Goal: Information Seeking & Learning: Learn about a topic

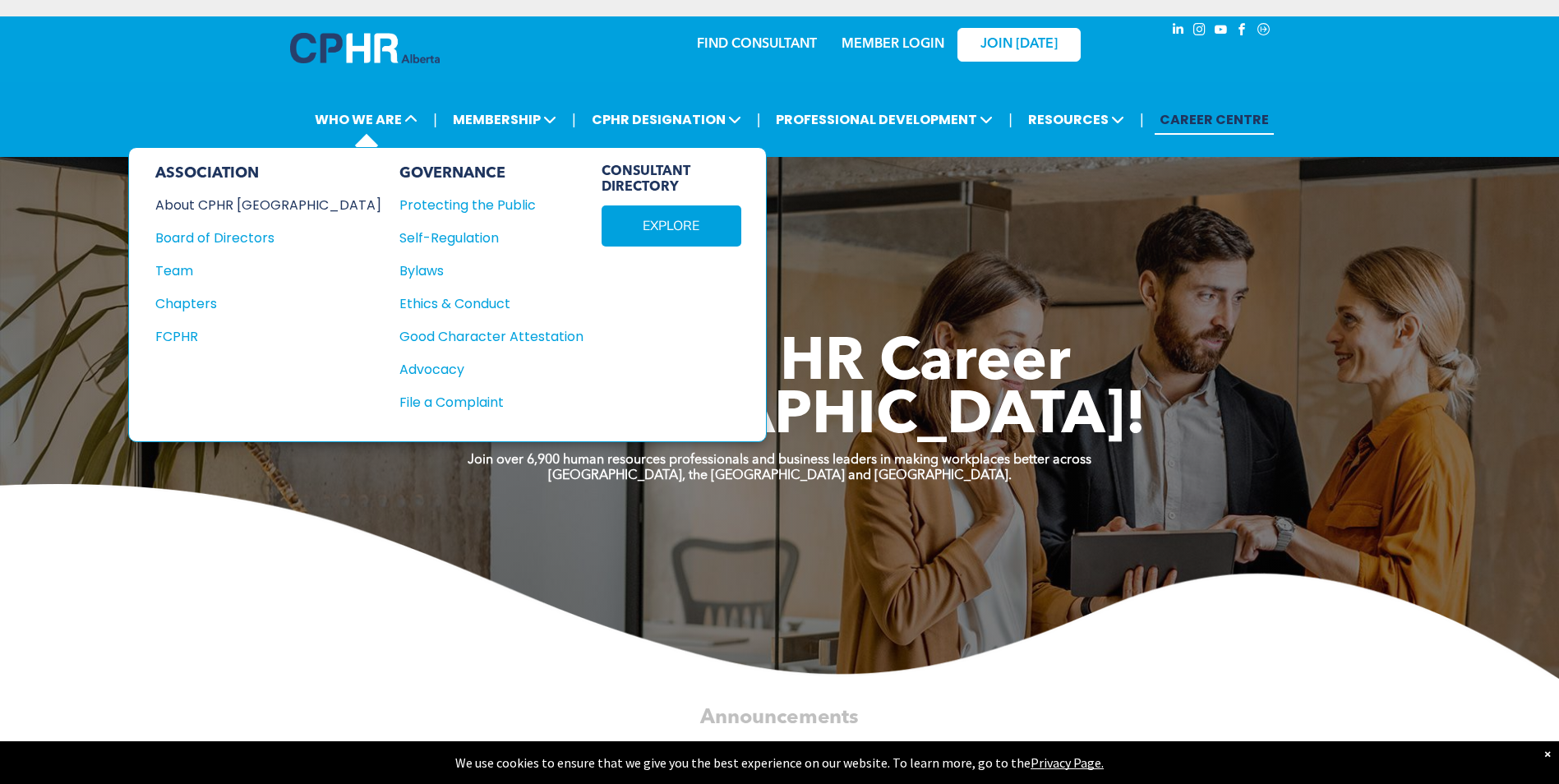
click at [252, 205] on div "About CPHR [GEOGRAPHIC_DATA]" at bounding box center [257, 204] width 204 height 20
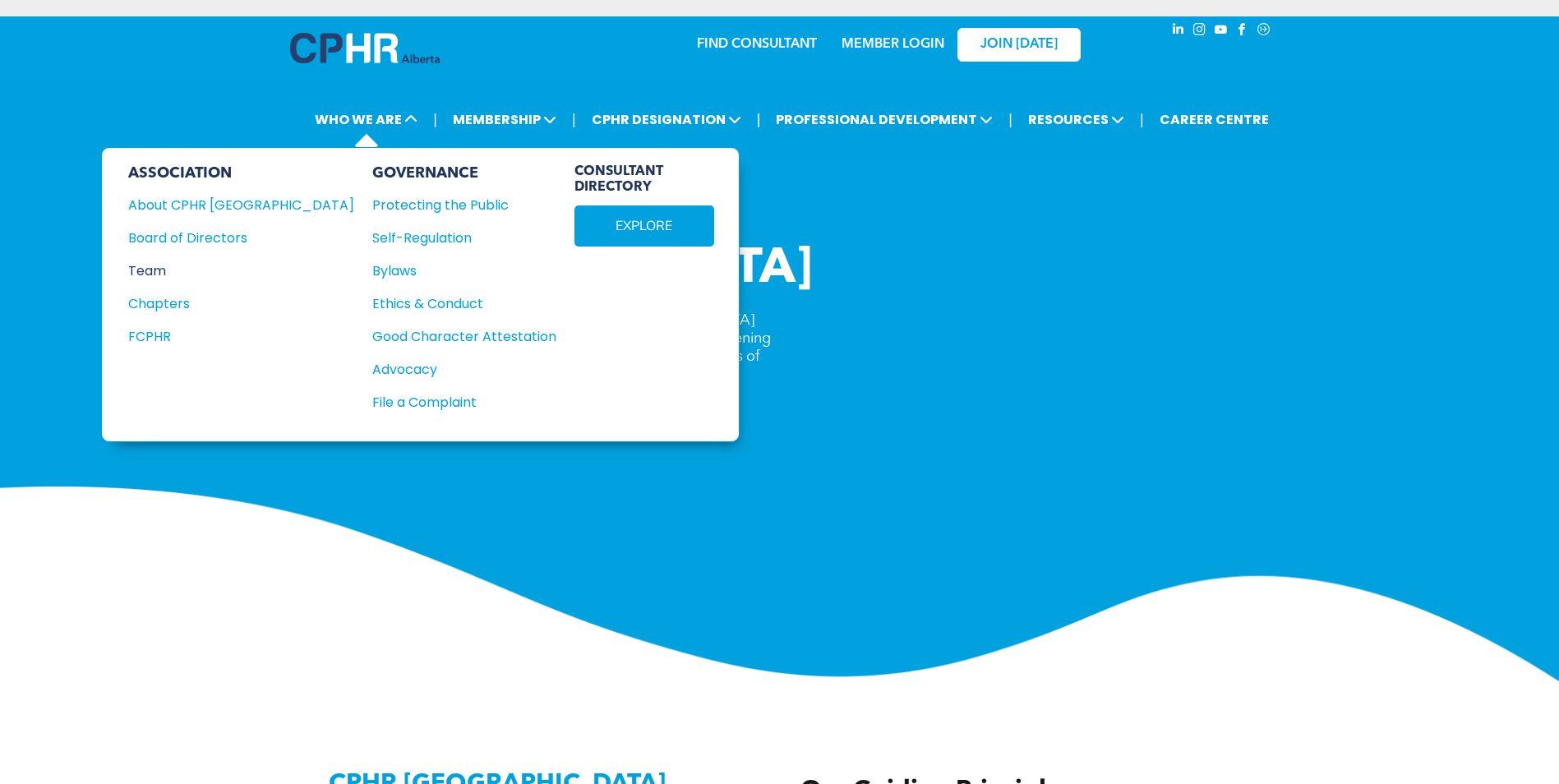
click at [164, 267] on div "Team" at bounding box center [229, 270] width 204 height 20
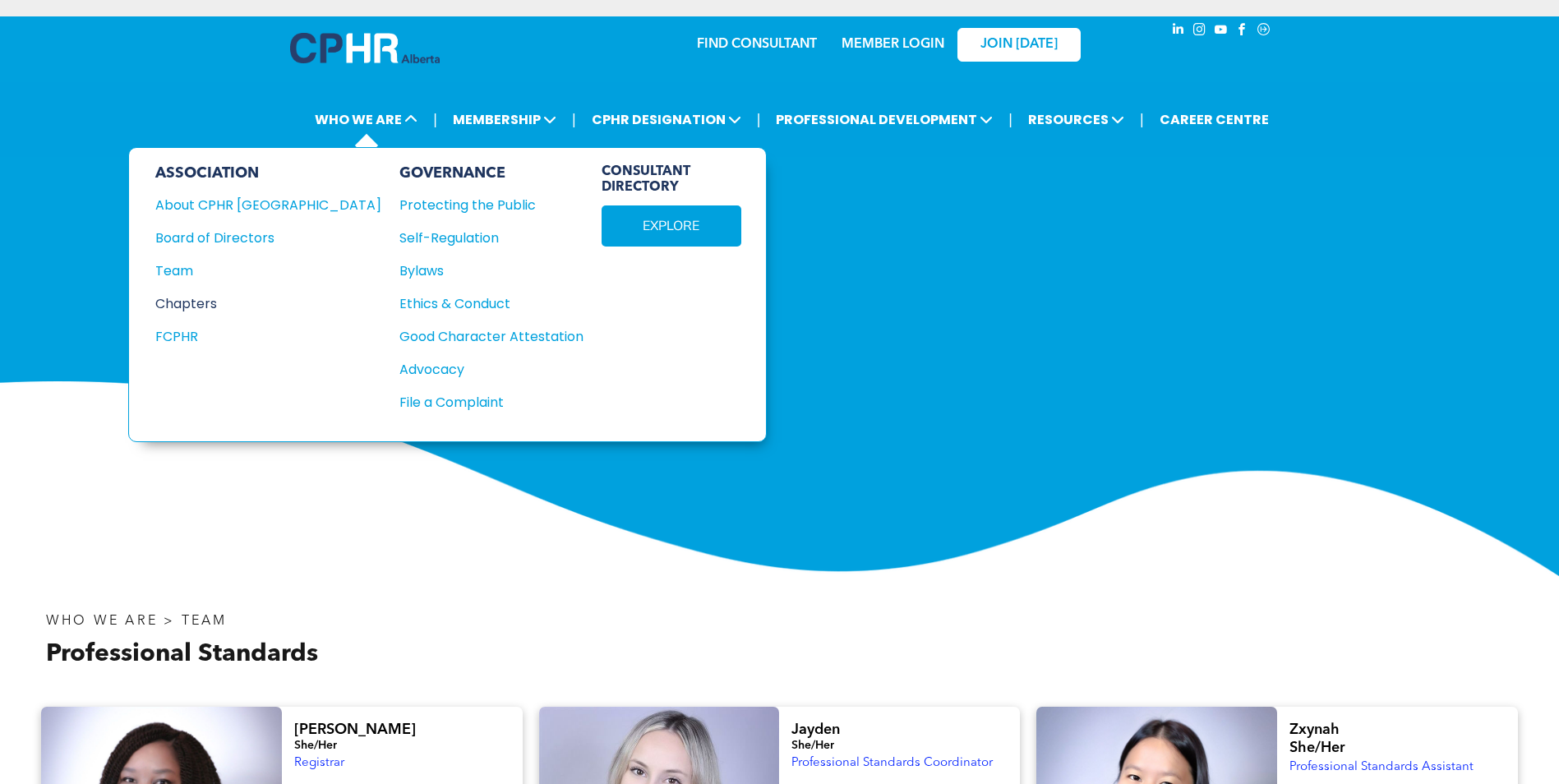
click at [205, 300] on div "Chapters" at bounding box center [257, 303] width 204 height 20
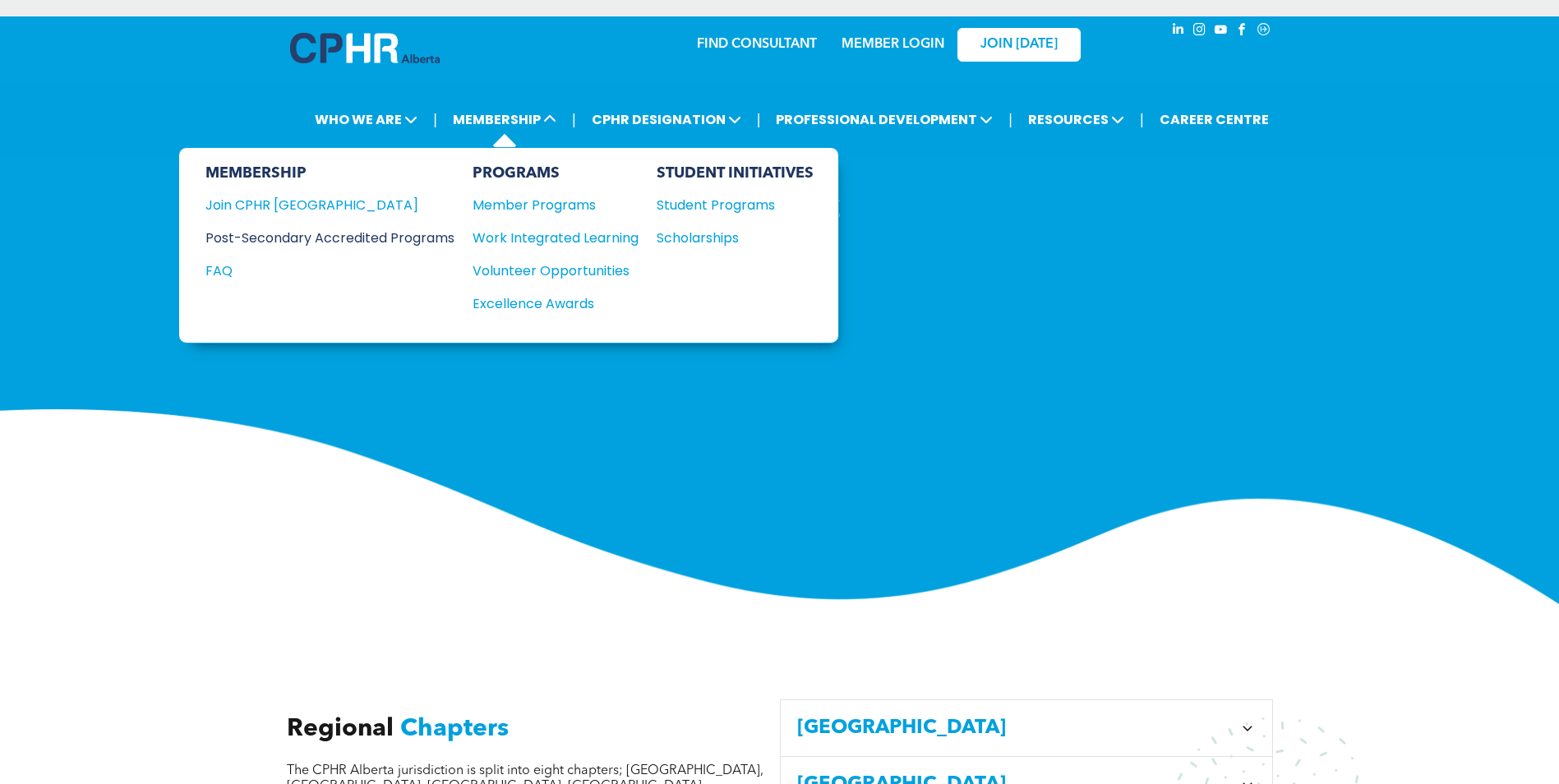
click at [430, 239] on div "Post-Secondary Accredited Programs" at bounding box center [317, 237] width 224 height 20
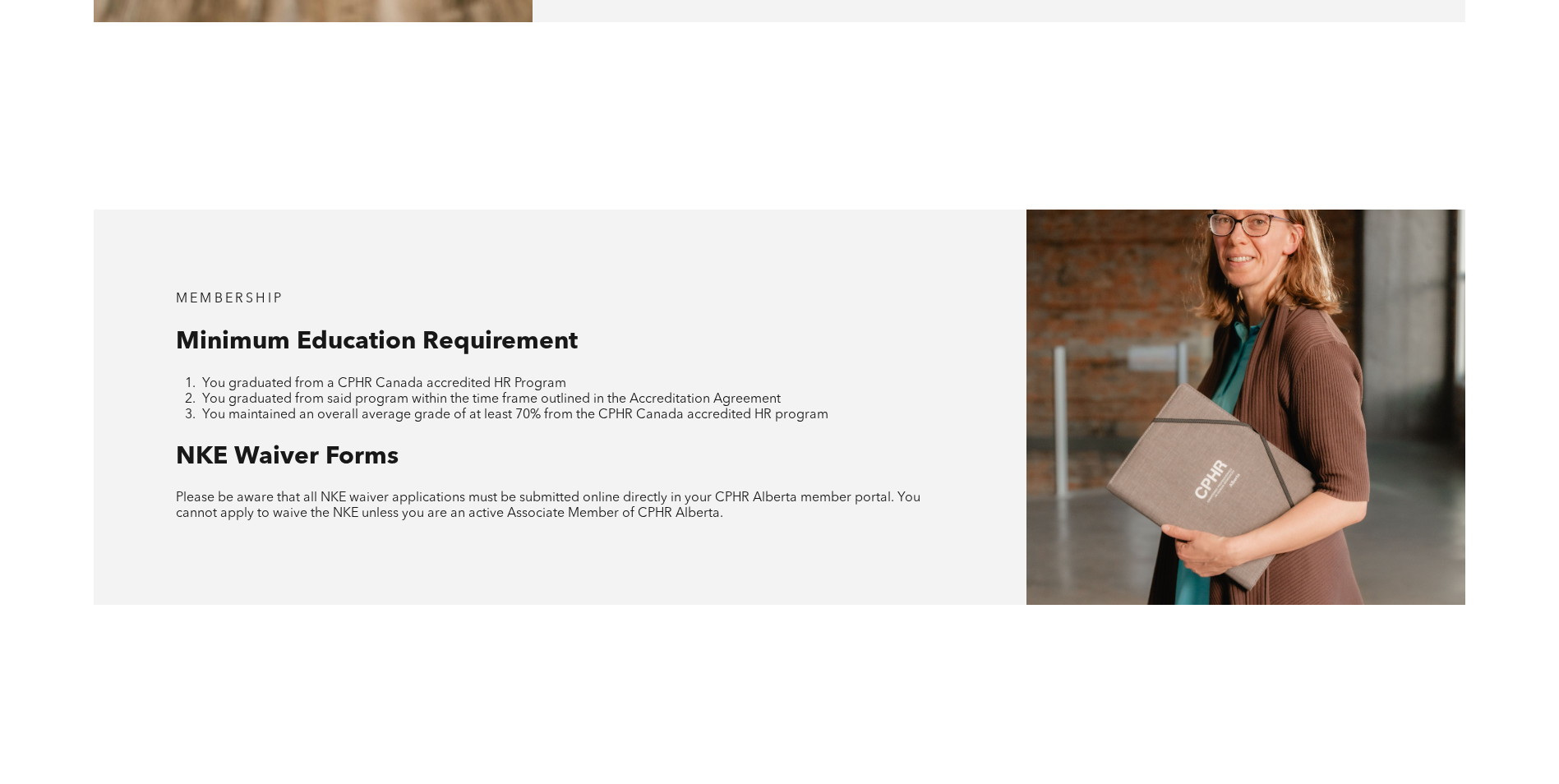
scroll to position [1540, 0]
